Goal: Information Seeking & Learning: Learn about a topic

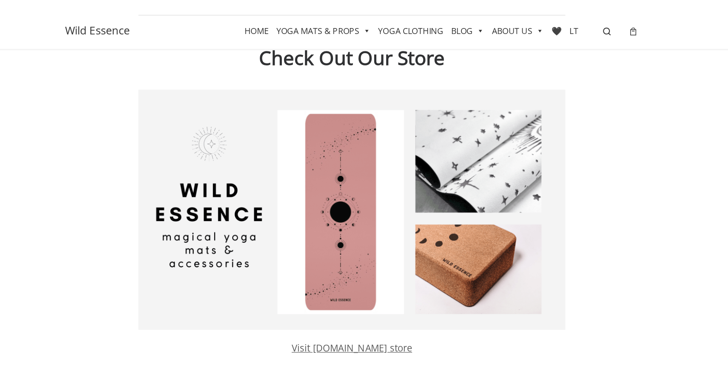
scroll to position [1297, 0]
